Goal: Task Accomplishment & Management: Manage account settings

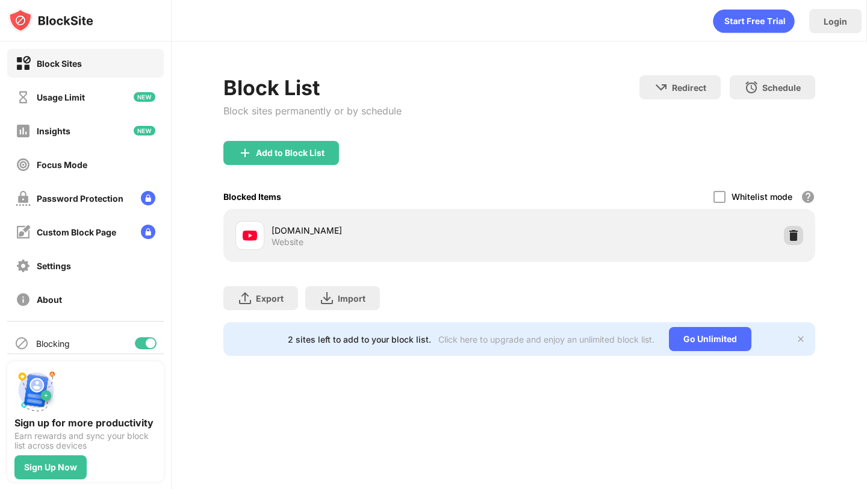
click at [801, 234] on div at bounding box center [793, 235] width 19 height 19
